Goal: Task Accomplishment & Management: Complete application form

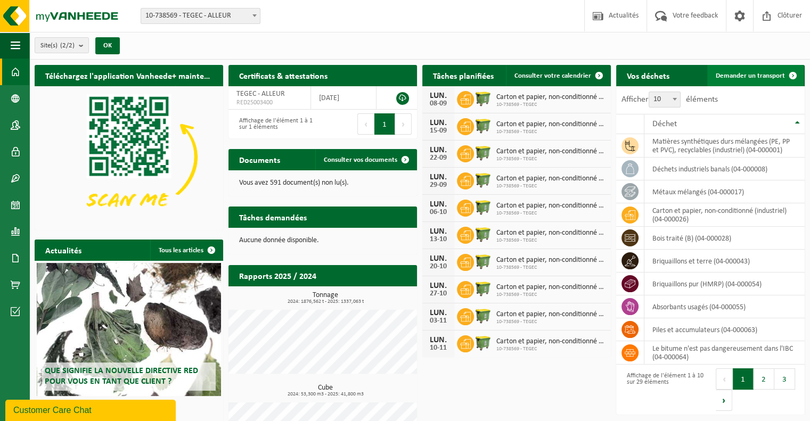
click at [757, 78] on span "Demander un transport" at bounding box center [749, 75] width 69 height 7
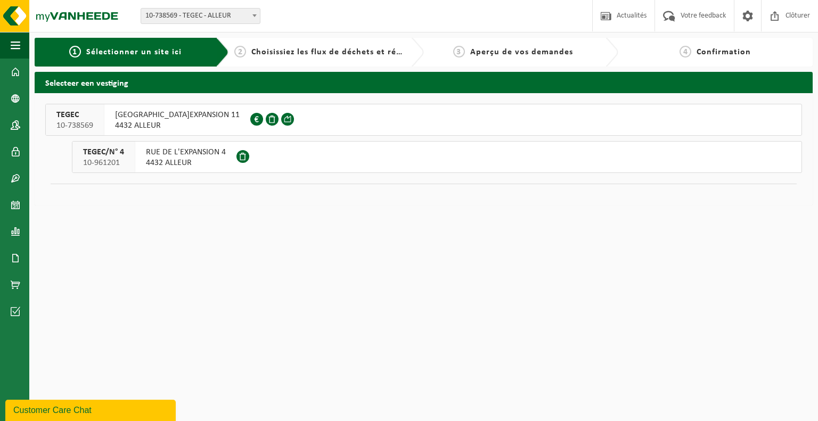
click at [161, 159] on span "4432 ALLEUR" at bounding box center [186, 163] width 80 height 11
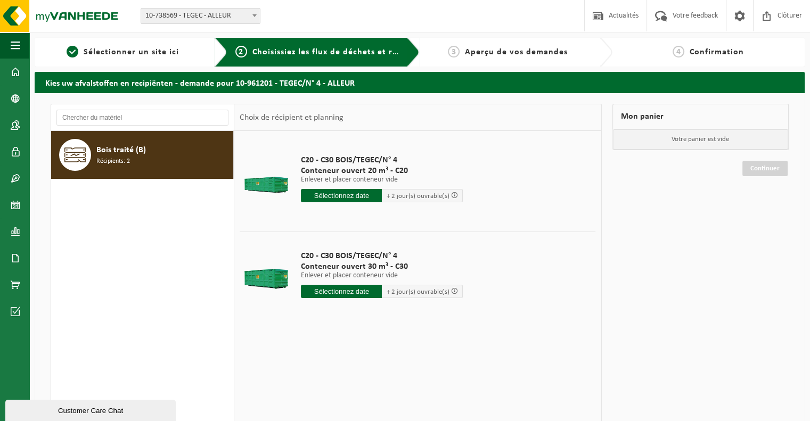
click at [143, 168] on div "Bois traité (B) Récipients: 2" at bounding box center [163, 155] width 134 height 32
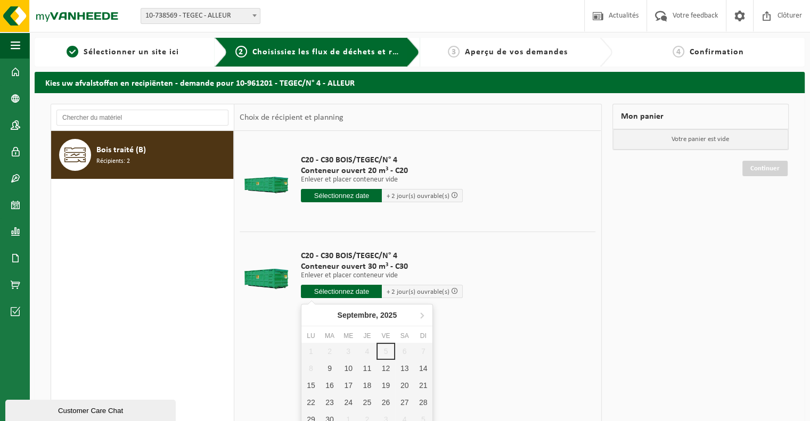
click at [338, 290] on input "text" at bounding box center [341, 291] width 81 height 13
click at [333, 370] on div "9" at bounding box center [329, 368] width 19 height 17
type input "à partir de 2025-09-09"
type input "2025-09-09"
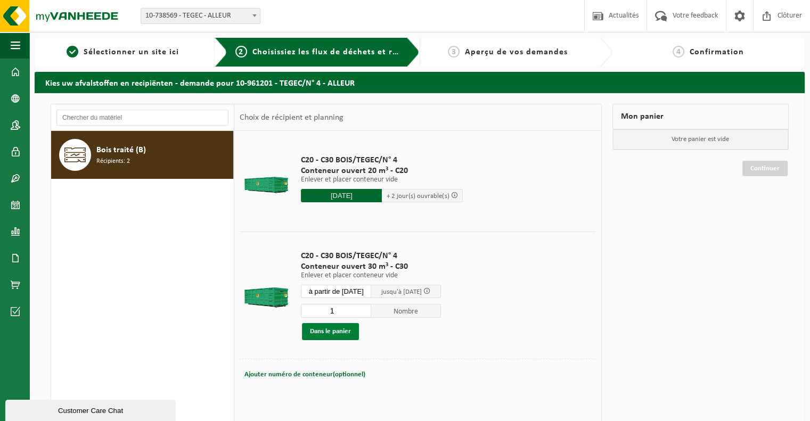
click at [350, 333] on button "Dans le panier" at bounding box center [330, 331] width 57 height 17
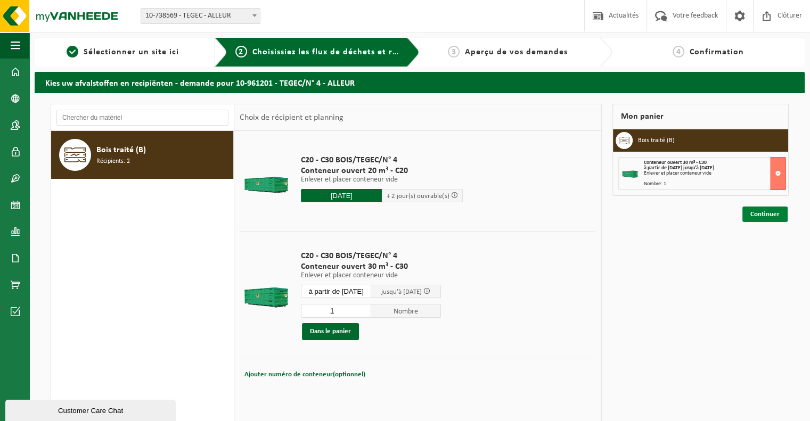
click at [768, 215] on link "Continuer" at bounding box center [764, 214] width 45 height 15
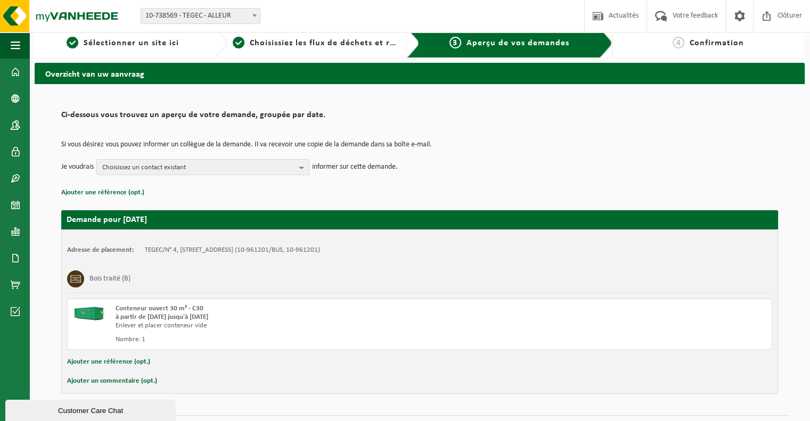
scroll to position [35, 0]
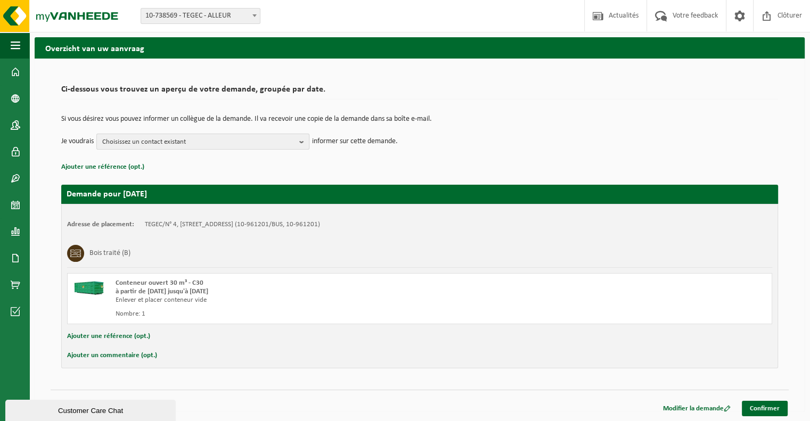
click at [303, 140] on b "button" at bounding box center [304, 141] width 10 height 15
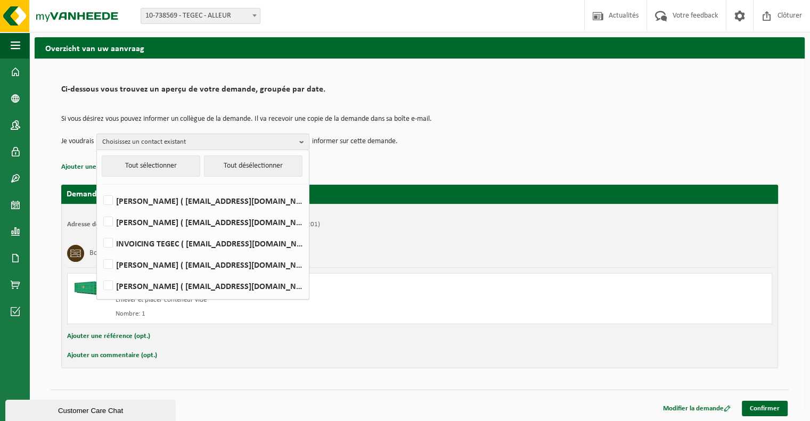
click at [596, 124] on td "Si vous désirez vous pouvez informer un collègue de la demande. Il va recevoir …" at bounding box center [419, 125] width 716 height 18
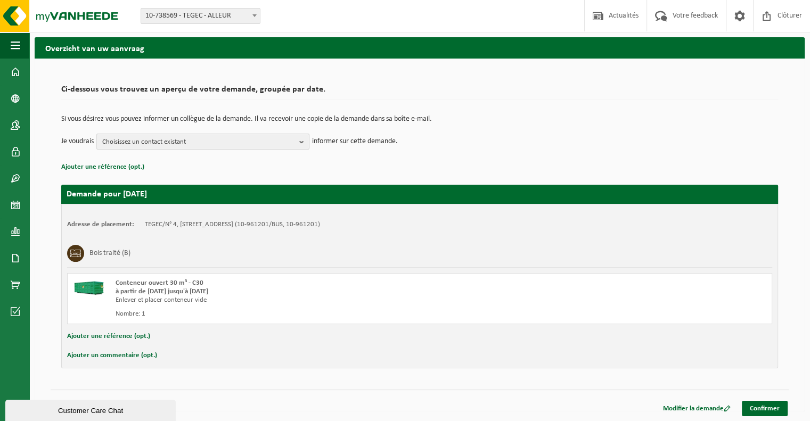
click at [302, 139] on b "button" at bounding box center [304, 141] width 10 height 15
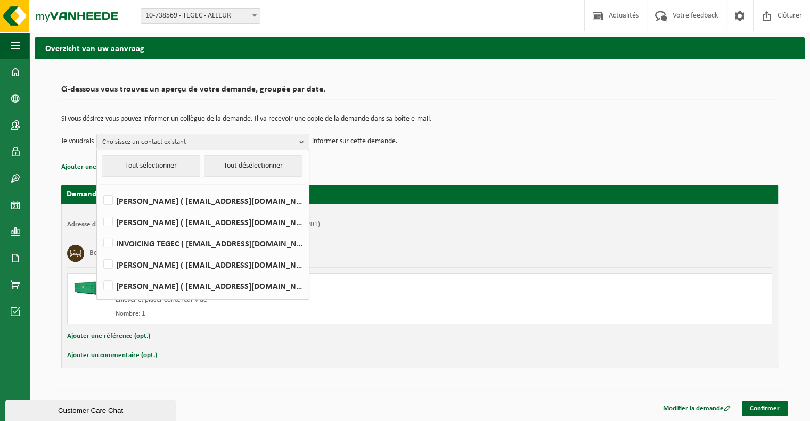
click at [557, 122] on td "Si vous désirez vous pouvez informer un collègue de la demande. Il va recevoir …" at bounding box center [419, 125] width 716 height 18
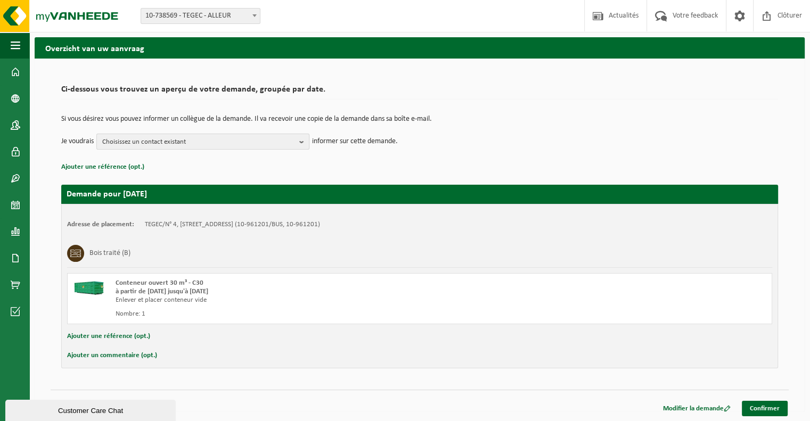
click at [302, 144] on b "button" at bounding box center [304, 141] width 10 height 15
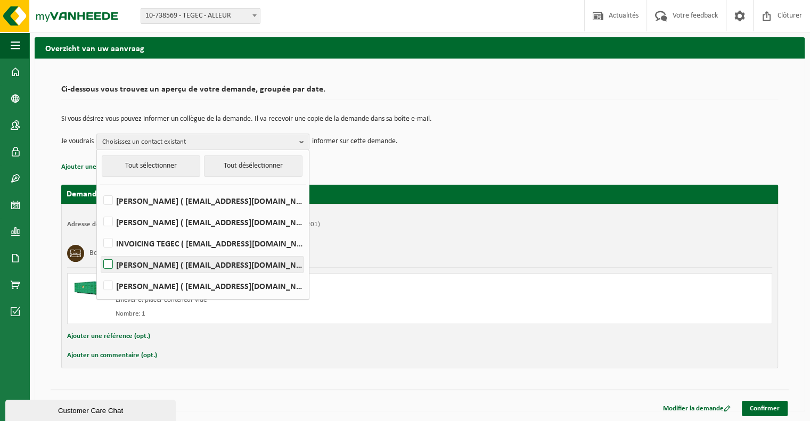
click at [162, 266] on label "Nicolas Vanhulst ( vanhulst@tegec.be )" at bounding box center [202, 265] width 202 height 16
click at [100, 251] on input "Nicolas Vanhulst ( vanhulst@tegec.be )" at bounding box center [99, 251] width 1 height 1
checkbox input "true"
click at [636, 253] on div "Bois traité (B)" at bounding box center [419, 254] width 705 height 28
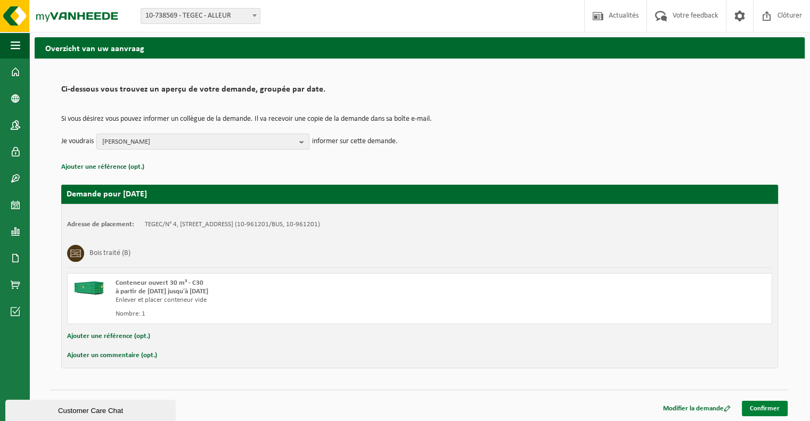
click at [767, 408] on link "Confirmer" at bounding box center [764, 408] width 46 height 15
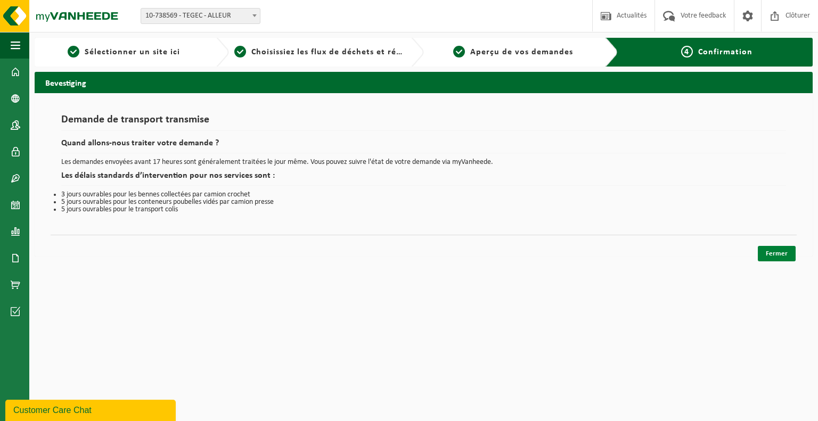
click at [777, 259] on link "Fermer" at bounding box center [776, 253] width 38 height 15
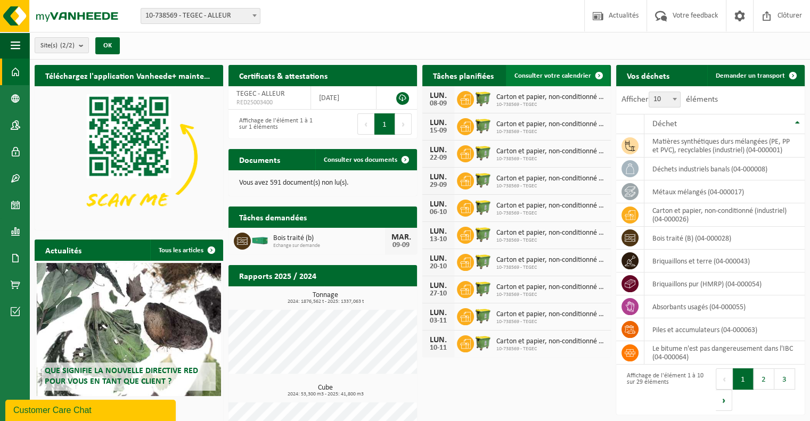
click at [543, 77] on span "Consulter votre calendrier" at bounding box center [552, 75] width 77 height 7
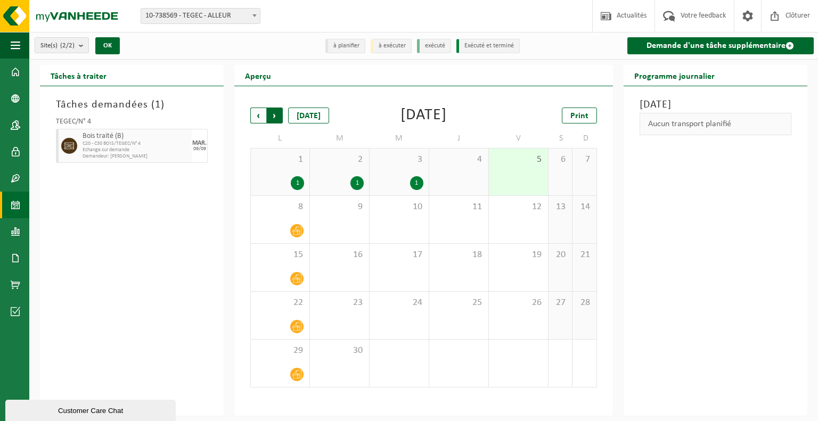
click at [260, 121] on span "Précédent" at bounding box center [258, 116] width 16 height 16
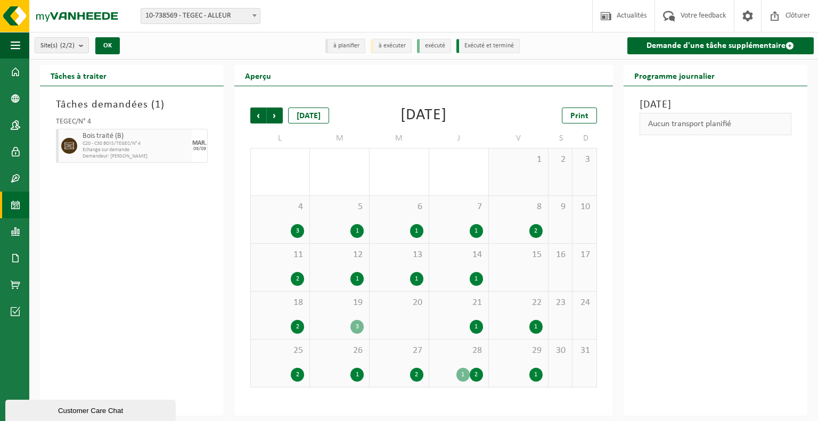
click at [473, 375] on div "2" at bounding box center [475, 375] width 13 height 14
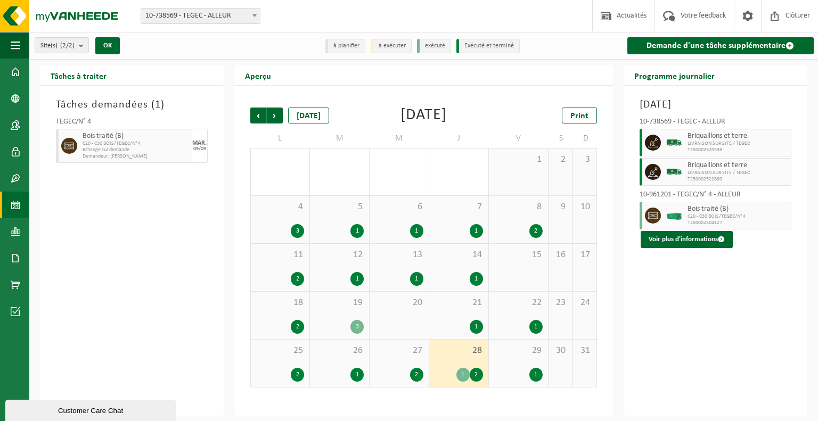
click at [529, 371] on div "1" at bounding box center [518, 375] width 48 height 14
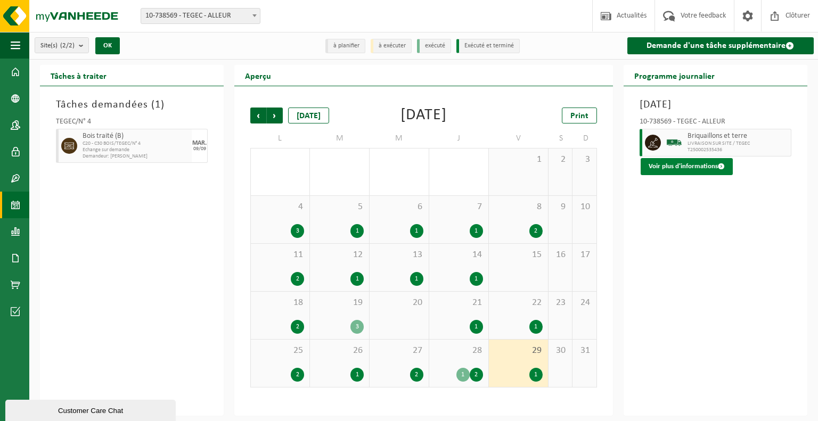
click at [690, 168] on button "Voir plus d'informations" at bounding box center [686, 166] width 92 height 17
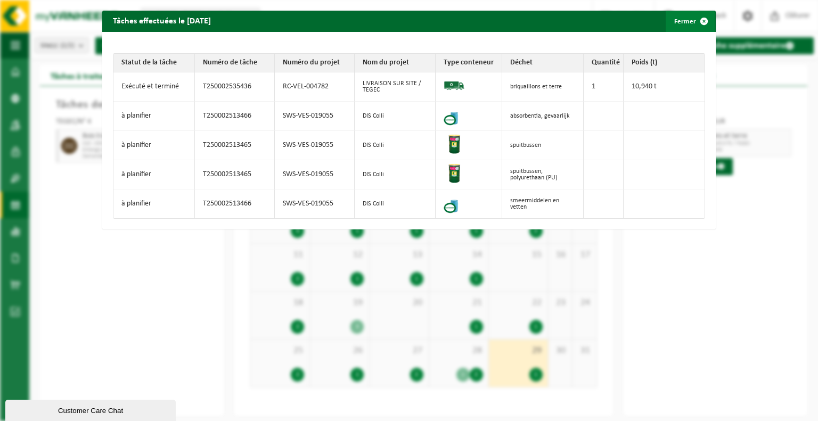
click at [698, 22] on span "button" at bounding box center [703, 21] width 21 height 21
